Goal: Information Seeking & Learning: Learn about a topic

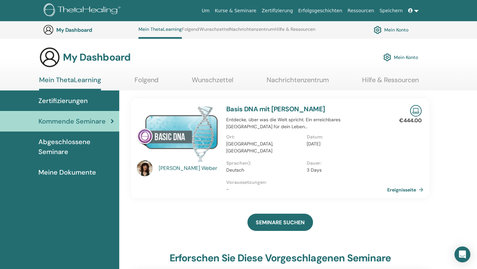
scroll to position [49, 0]
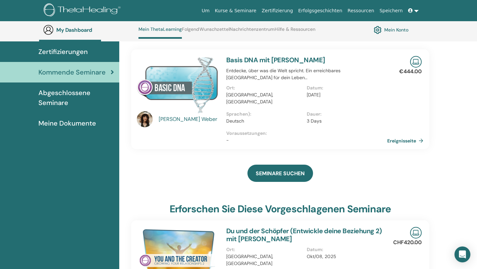
click at [60, 50] on span "Zertifizierungen" at bounding box center [62, 52] width 49 height 10
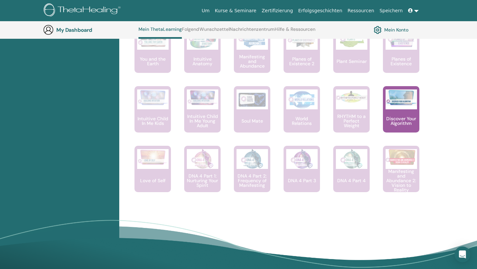
scroll to position [486, 0]
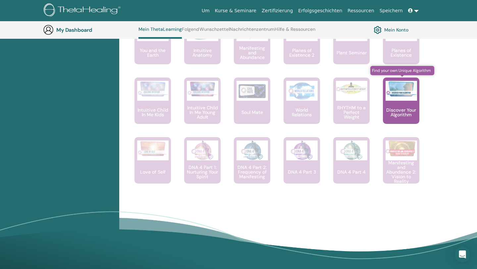
click at [403, 97] on div at bounding box center [400, 91] width 31 height 20
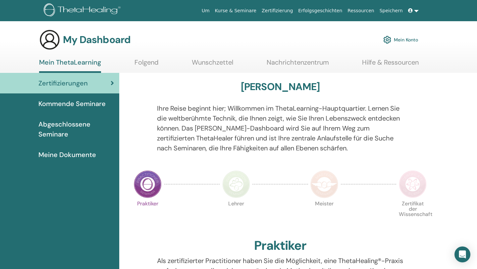
click at [72, 125] on span "Abgeschlossene Seminare" at bounding box center [75, 129] width 75 height 20
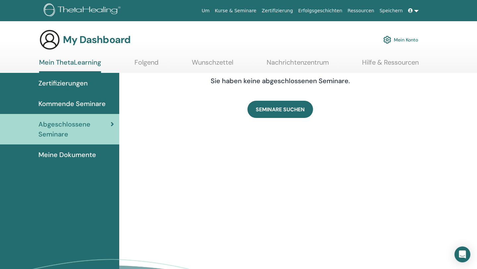
click at [68, 82] on span "Zertifizierungen" at bounding box center [62, 83] width 49 height 10
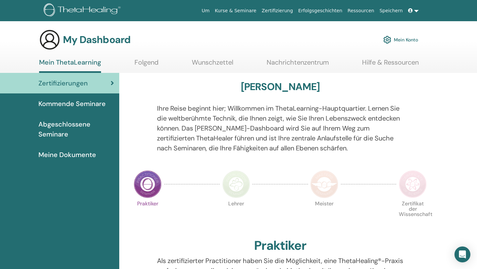
click at [67, 105] on span "Kommende Seminare" at bounding box center [71, 104] width 67 height 10
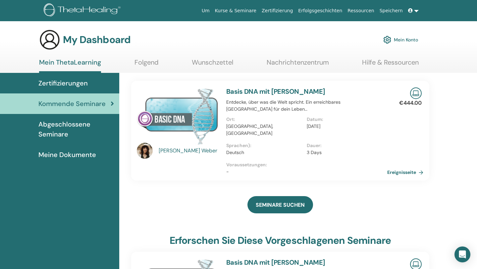
click at [268, 126] on p "[GEOGRAPHIC_DATA], [GEOGRAPHIC_DATA]" at bounding box center [264, 130] width 76 height 14
click at [194, 106] on img at bounding box center [177, 115] width 81 height 57
click at [410, 167] on link "Ereignisseite" at bounding box center [407, 172] width 39 height 10
click at [61, 81] on span "Zertifizierungen" at bounding box center [62, 83] width 49 height 10
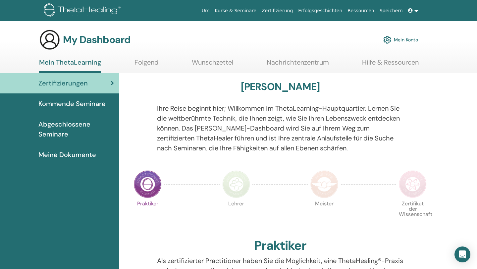
click at [145, 185] on img at bounding box center [148, 184] width 28 height 28
click at [142, 186] on img at bounding box center [148, 184] width 28 height 28
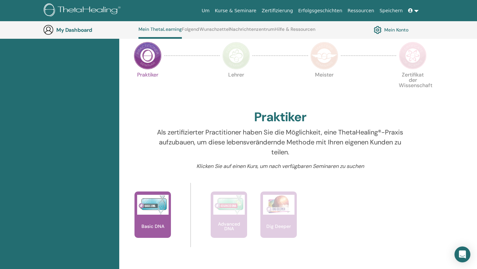
scroll to position [148, 0]
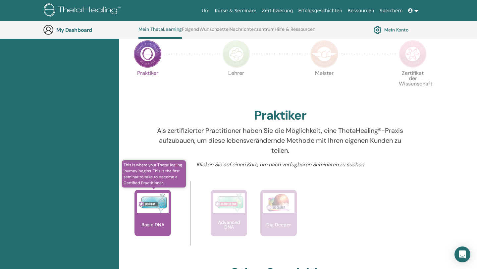
click at [152, 206] on img at bounding box center [152, 203] width 31 height 20
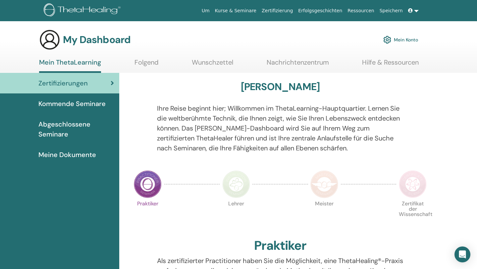
click at [60, 124] on span "Abgeschlossene Seminare" at bounding box center [75, 129] width 75 height 20
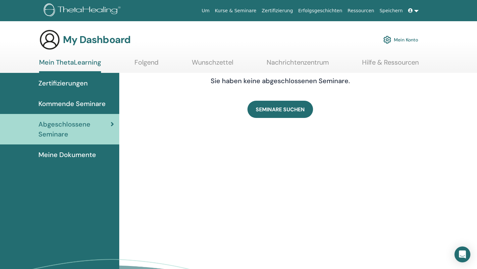
click at [64, 105] on span "Kommende Seminare" at bounding box center [71, 104] width 67 height 10
